Goal: Navigation & Orientation: Find specific page/section

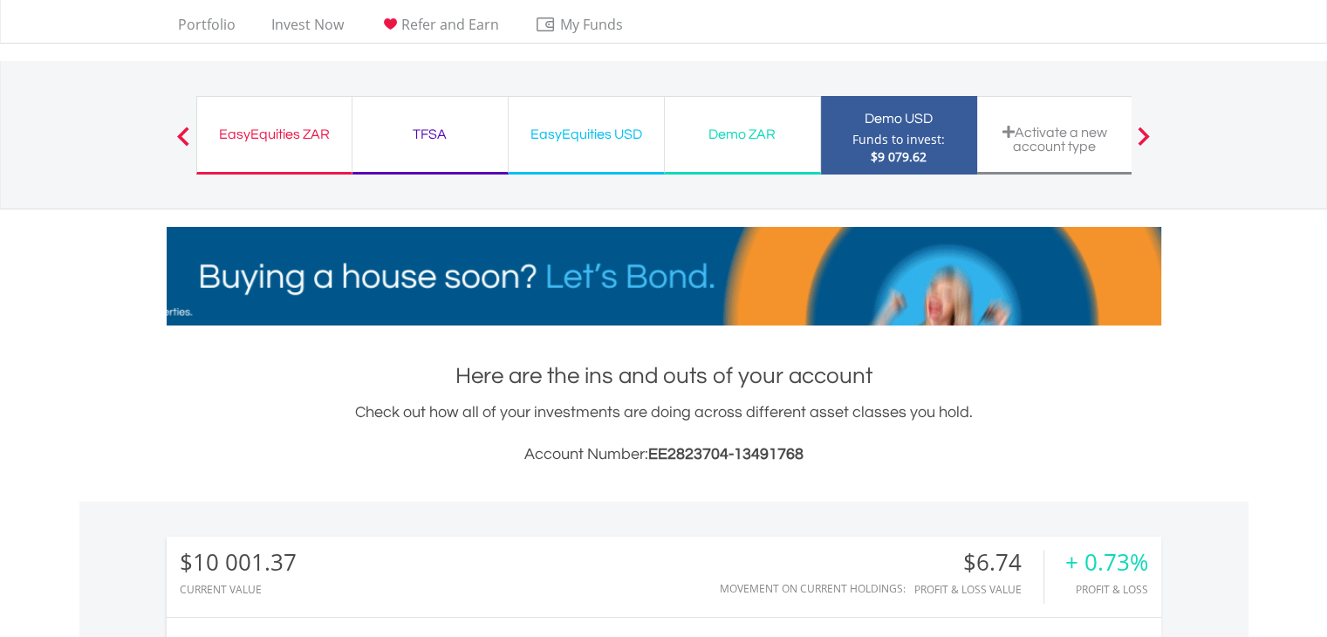
scroll to position [35, 0]
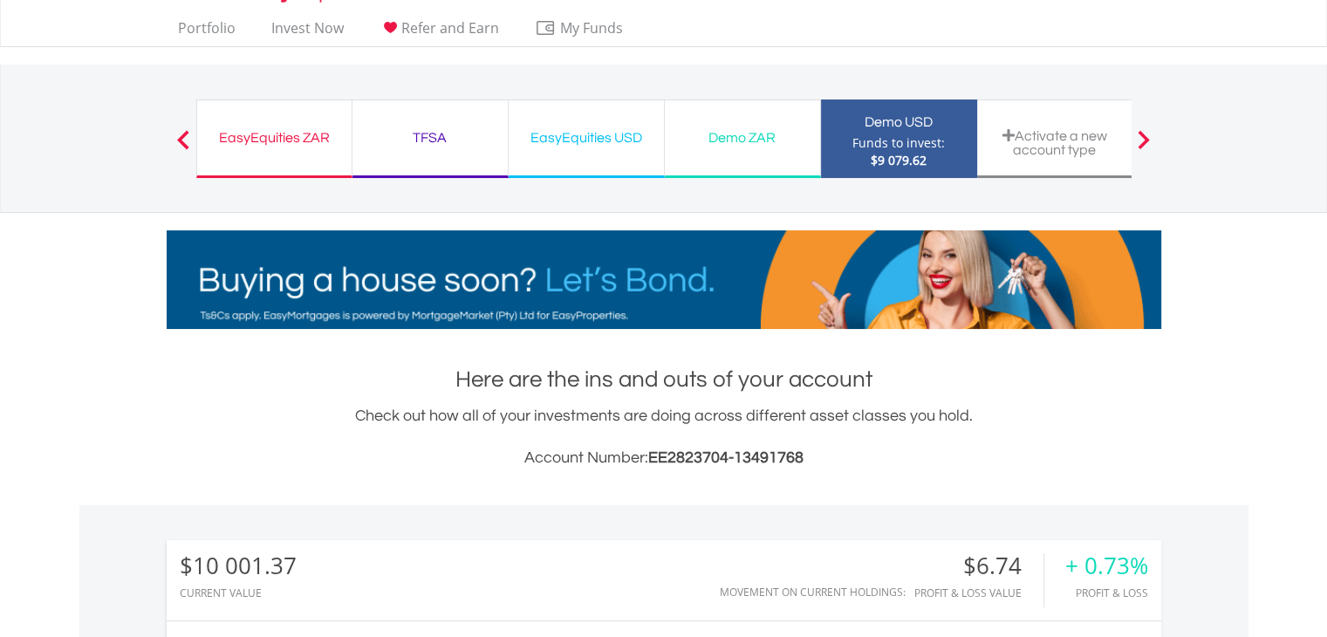
click at [761, 137] on div "Demo ZAR" at bounding box center [742, 138] width 134 height 24
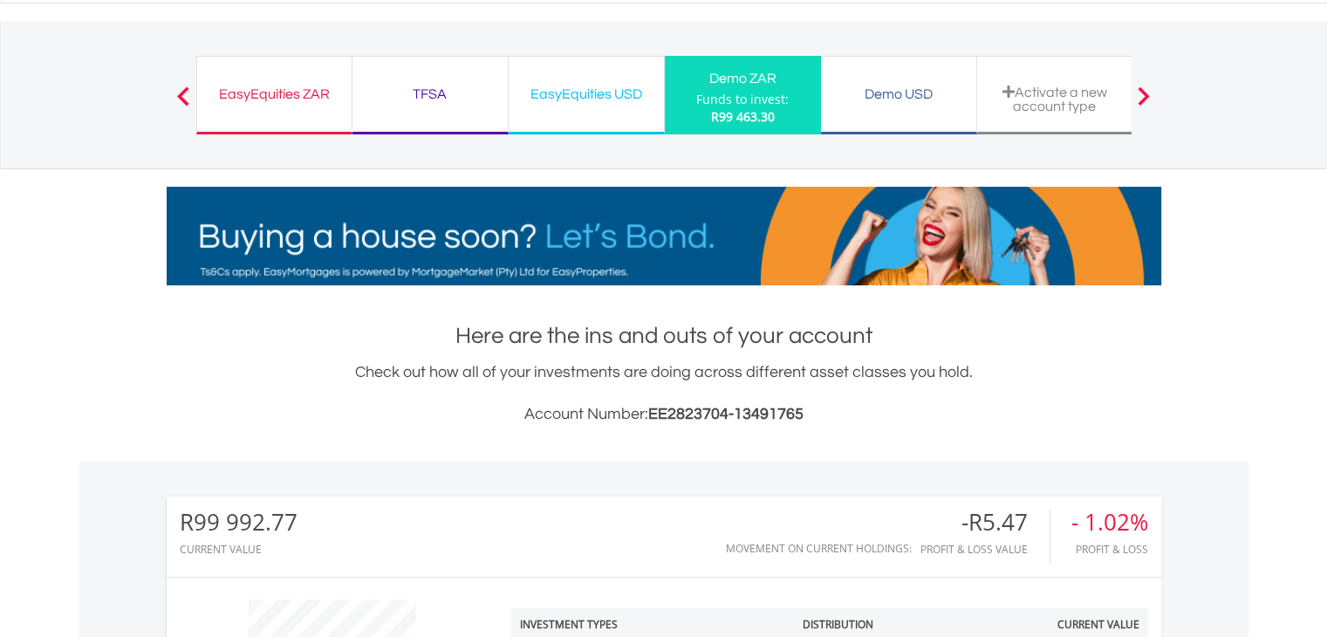
scroll to position [70, 0]
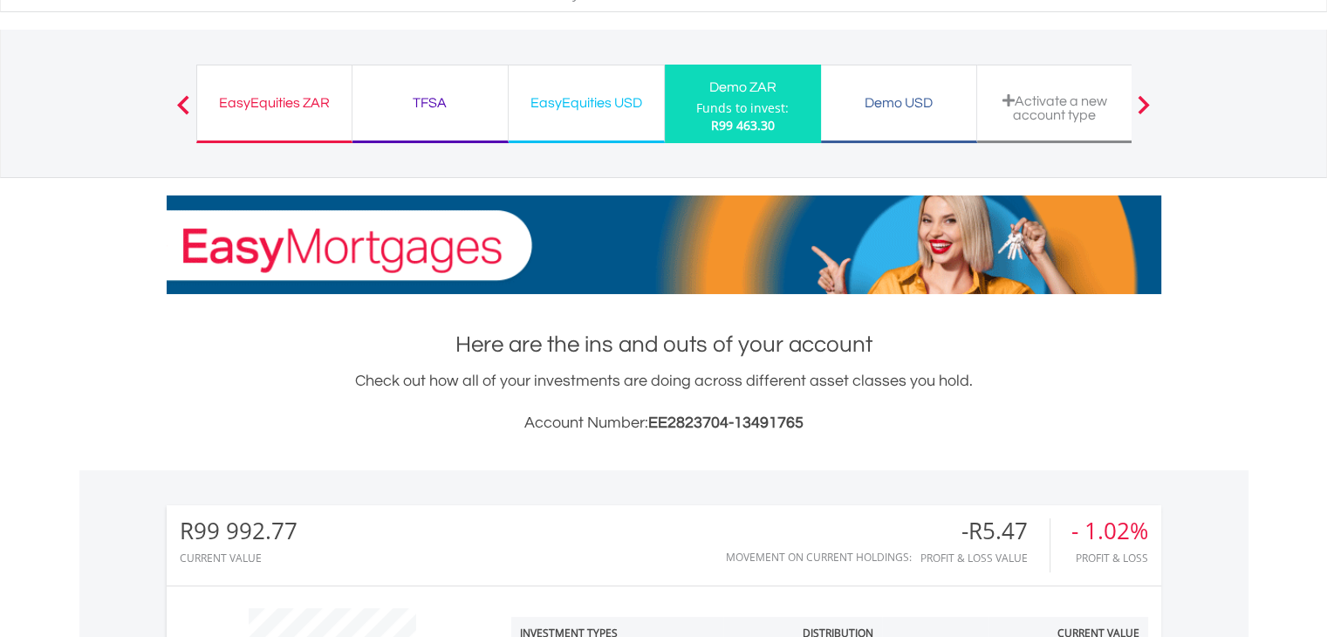
click at [890, 96] on div "Demo USD" at bounding box center [898, 103] width 134 height 24
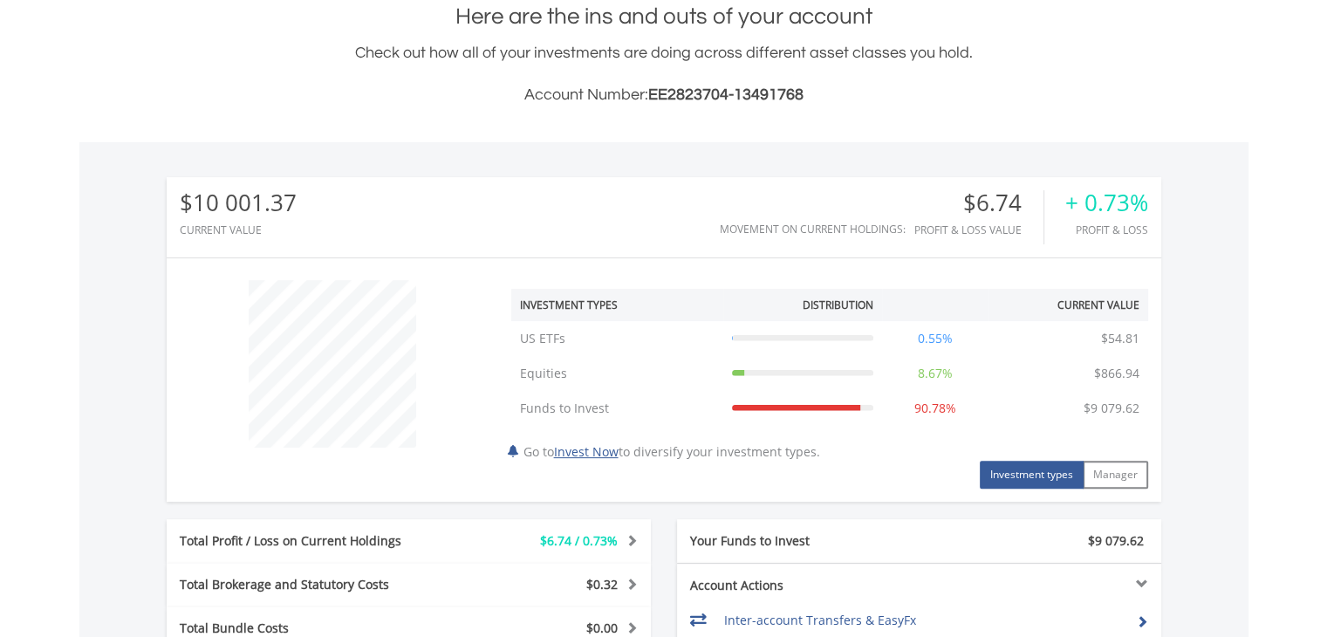
scroll to position [406, 0]
